Goal: Task Accomplishment & Management: Manage account settings

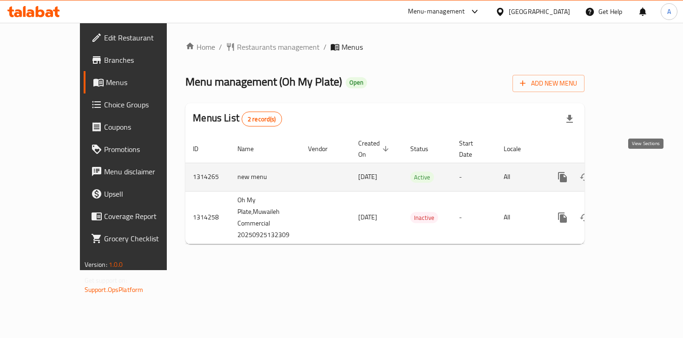
click at [633, 173] on icon "enhanced table" at bounding box center [629, 177] width 8 height 8
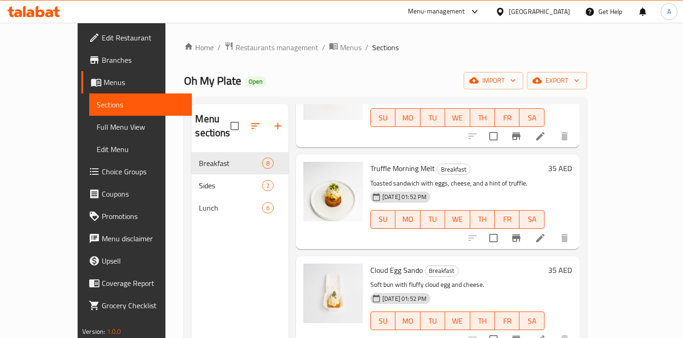
scroll to position [497, 0]
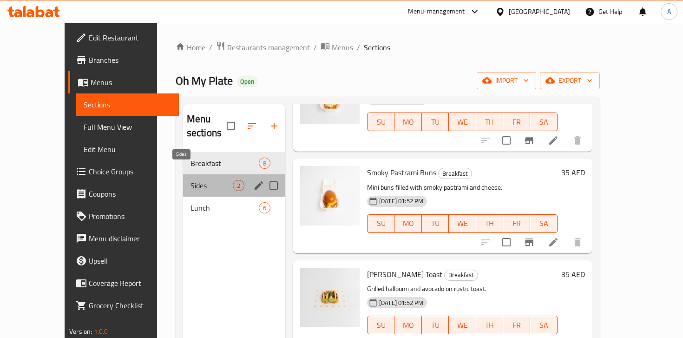
click at [190, 180] on span "Sides" at bounding box center [211, 185] width 42 height 11
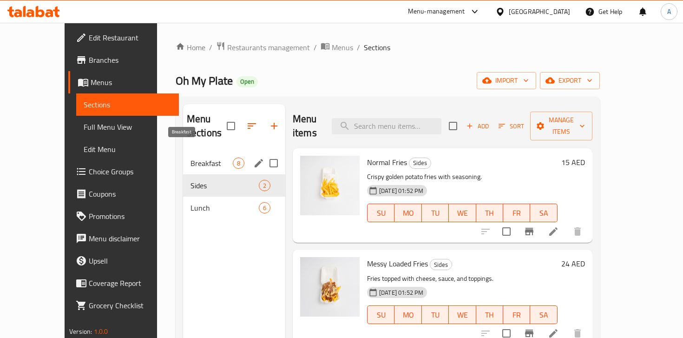
click at [190, 157] on span "Breakfast" at bounding box center [211, 162] width 42 height 11
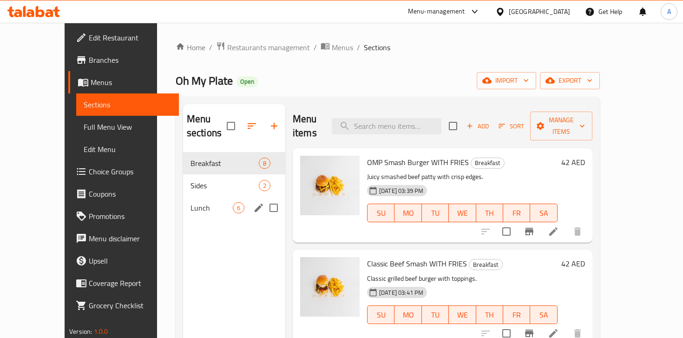
click at [190, 202] on span "Lunch" at bounding box center [211, 207] width 42 height 11
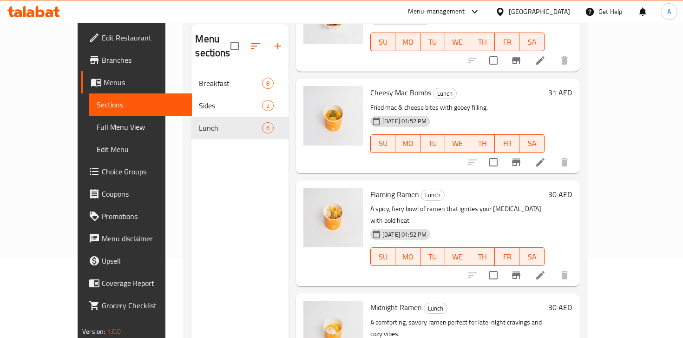
scroll to position [130, 0]
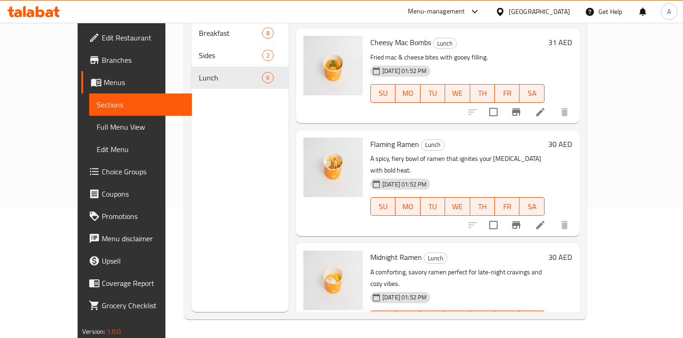
click at [553, 330] on li at bounding box center [540, 338] width 26 height 17
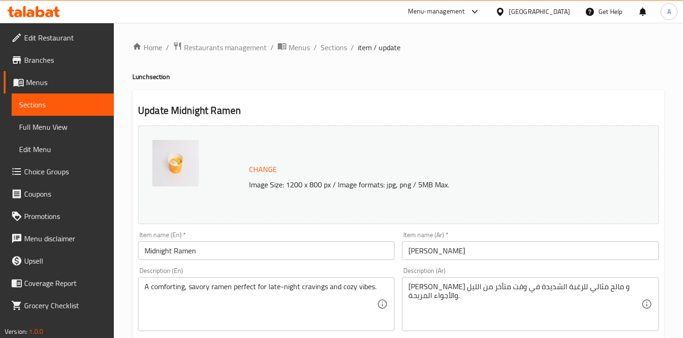
click at [182, 241] on input "Midnight Ramen" at bounding box center [266, 250] width 256 height 19
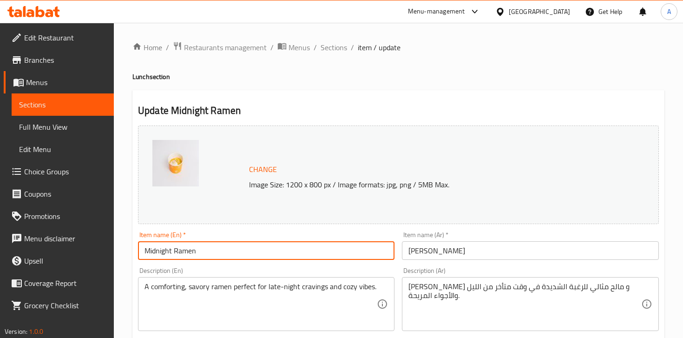
click at [182, 241] on input "Midnight Ramen" at bounding box center [266, 250] width 256 height 19
paste input "Cheese"
type input "Cheese Ramen"
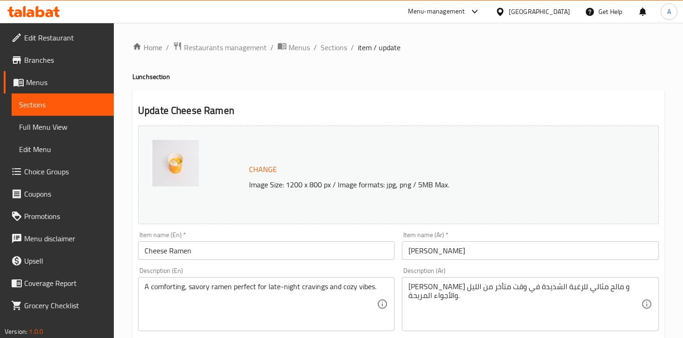
click at [241, 279] on div "A comforting, savory ramen perfect for late-night cravings and cozy vibes. Desc…" at bounding box center [266, 304] width 256 height 54
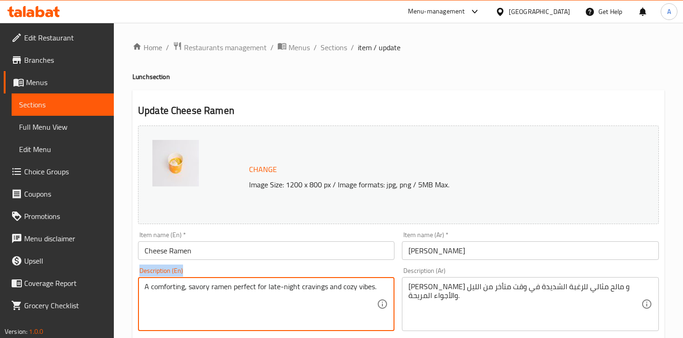
click at [241, 279] on div "A comforting, savory ramen perfect for late-night cravings and cozy vibes. Desc…" at bounding box center [266, 304] width 256 height 54
click at [235, 283] on textarea "A comforting, savory ramen perfect for late-night cravings and cozy vibes." at bounding box center [260, 304] width 232 height 44
paste textarea
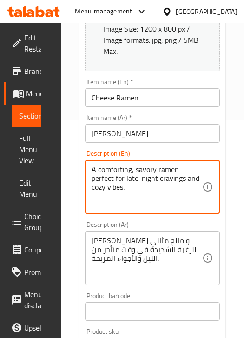
scroll to position [223, 0]
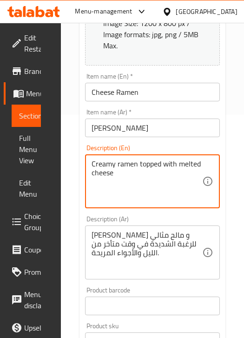
type textarea "Creamy ramen topped with melted cheese"
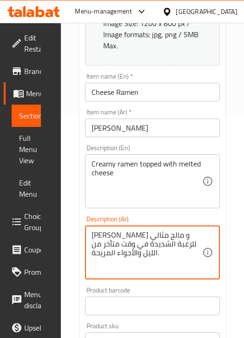
click at [109, 235] on textarea "[PERSON_NAME] و مالح مثالي للرغبة الشديدة في وقت متأخر من الليل والأجواء المريح…" at bounding box center [146, 252] width 111 height 44
paste textarea
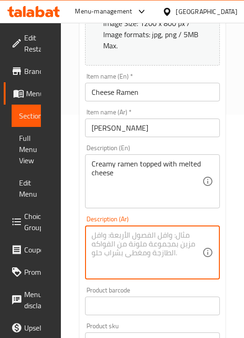
type textarea "[PERSON_NAME] و مالح مثالي للرغبة الشديدة في وقت متأخر من الليل والأجواء المريح…"
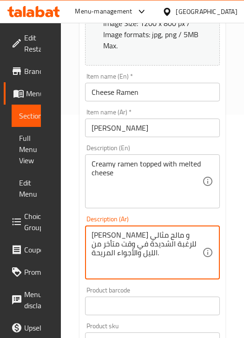
paste textarea
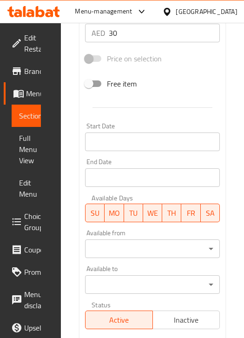
scroll to position [721, 0]
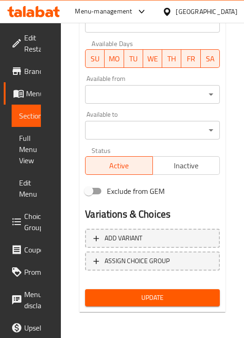
type textarea "[PERSON_NAME] بالجبن الذائب"
click at [130, 292] on span "Update" at bounding box center [152, 298] width 120 height 12
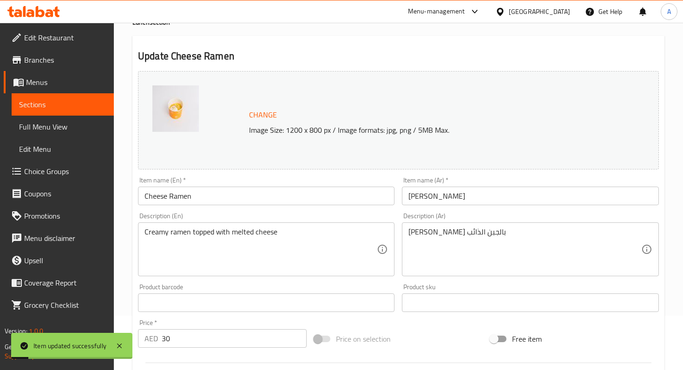
scroll to position [0, 0]
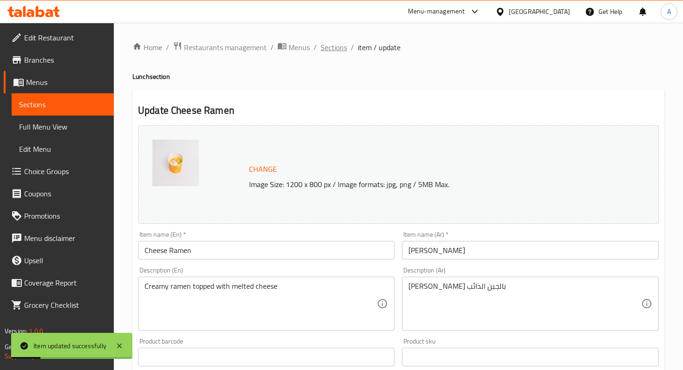
click at [340, 51] on span "Sections" at bounding box center [333, 47] width 26 height 11
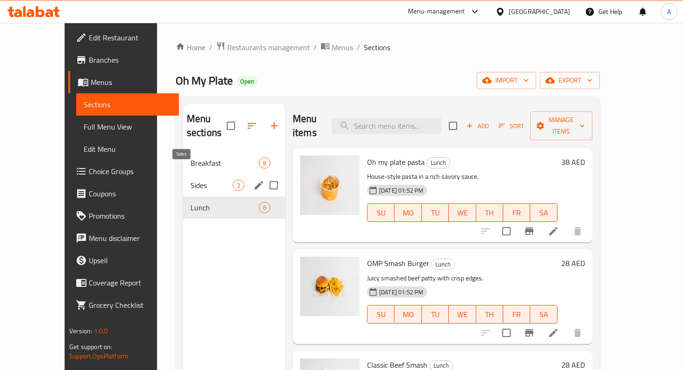
click at [190, 180] on span "Sides" at bounding box center [211, 185] width 42 height 11
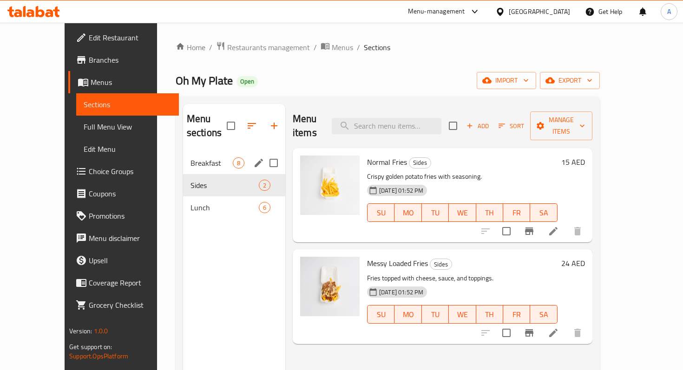
click at [190, 157] on span "Breakfast" at bounding box center [211, 162] width 42 height 11
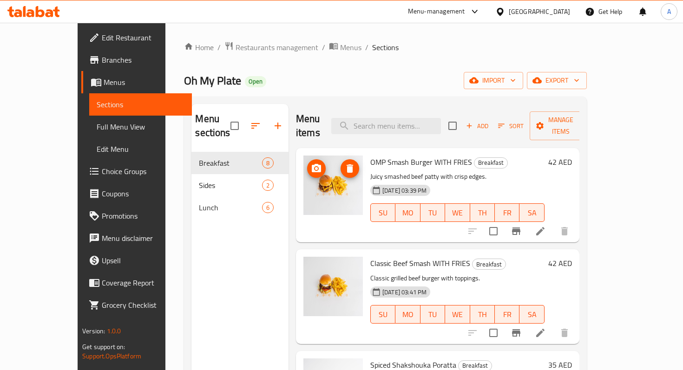
click at [318, 177] on img at bounding box center [332, 185] width 59 height 59
click at [544, 227] on icon at bounding box center [540, 231] width 8 height 8
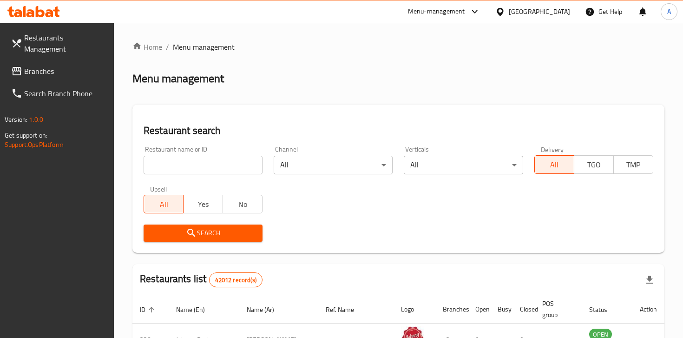
click at [449, 19] on div "Menu-management" at bounding box center [443, 11] width 87 height 22
click at [457, 19] on div "Menu-management" at bounding box center [443, 11] width 87 height 22
click at [198, 161] on input "search" at bounding box center [203, 165] width 119 height 19
type input "Hymn"
click at [189, 232] on icon "submit" at bounding box center [191, 232] width 11 height 11
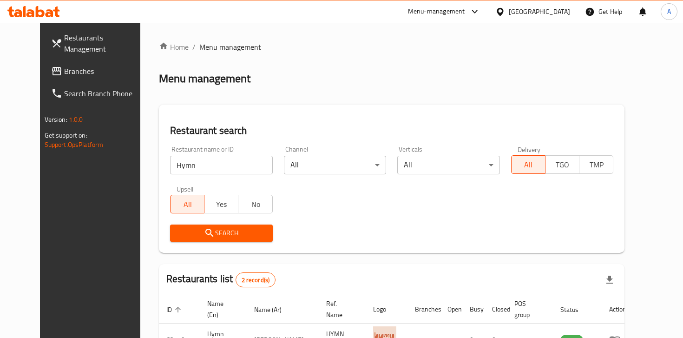
scroll to position [102, 0]
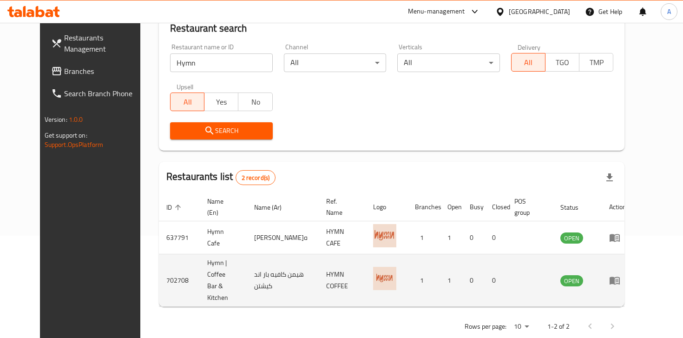
click at [159, 269] on td "702708" at bounding box center [179, 280] width 41 height 52
click at [205, 268] on td "Hymn | Coffee Bar & Kitchen" at bounding box center [223, 280] width 47 height 52
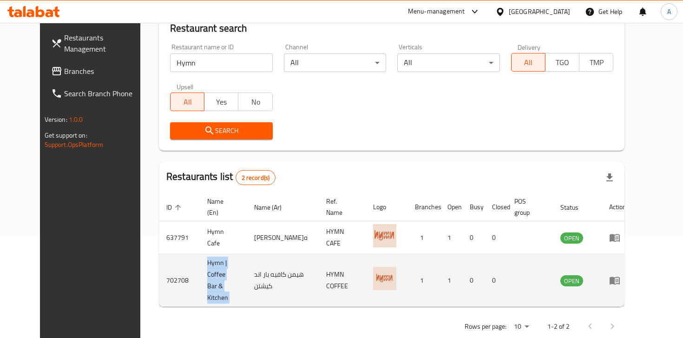
copy td "Hymn | Coffee Bar & Kitchen"
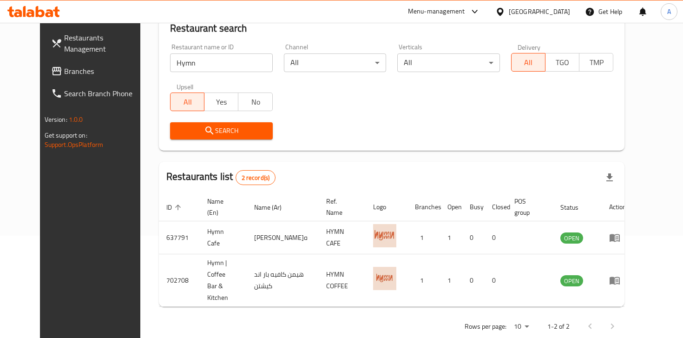
click at [468, 11] on div at bounding box center [472, 11] width 15 height 11
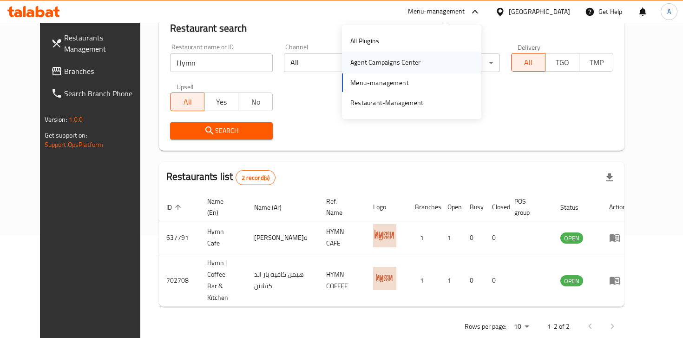
click at [411, 68] on div "Agent Campaigns Center" at bounding box center [385, 62] width 85 height 21
